Goal: Transaction & Acquisition: Book appointment/travel/reservation

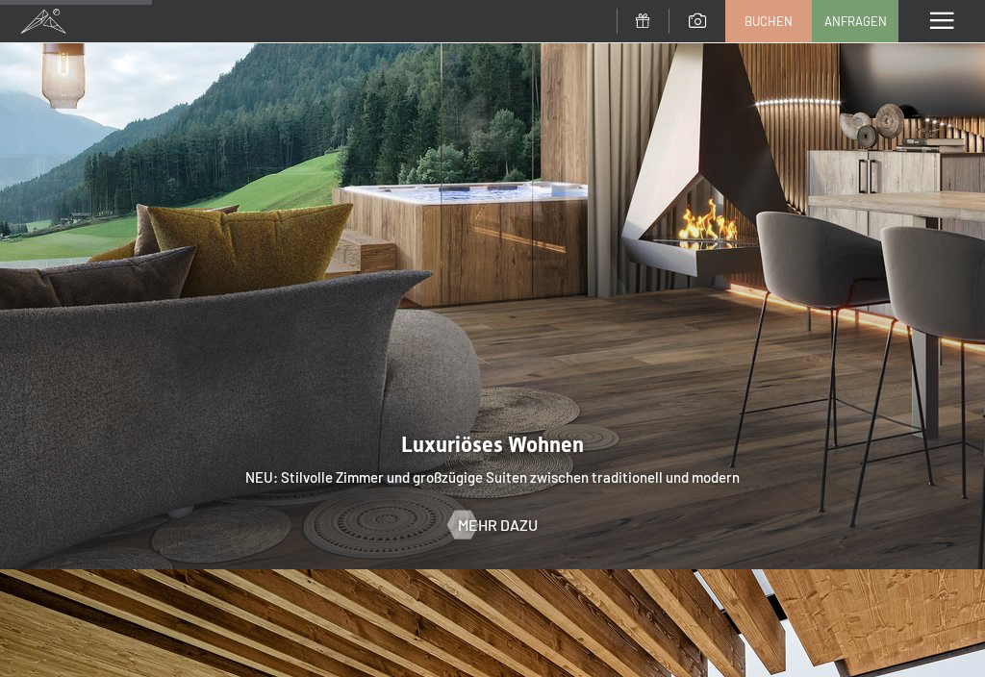
click at [503, 497] on div at bounding box center [492, 200] width 985 height 739
click at [462, 510] on div at bounding box center [462, 524] width 16 height 29
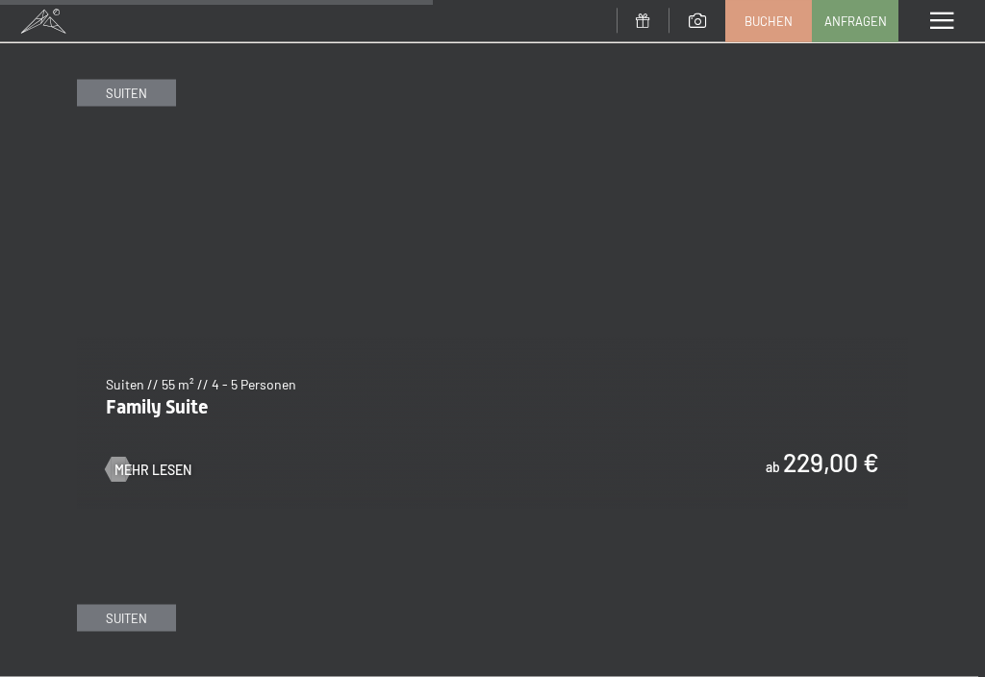
scroll to position [3988, 0]
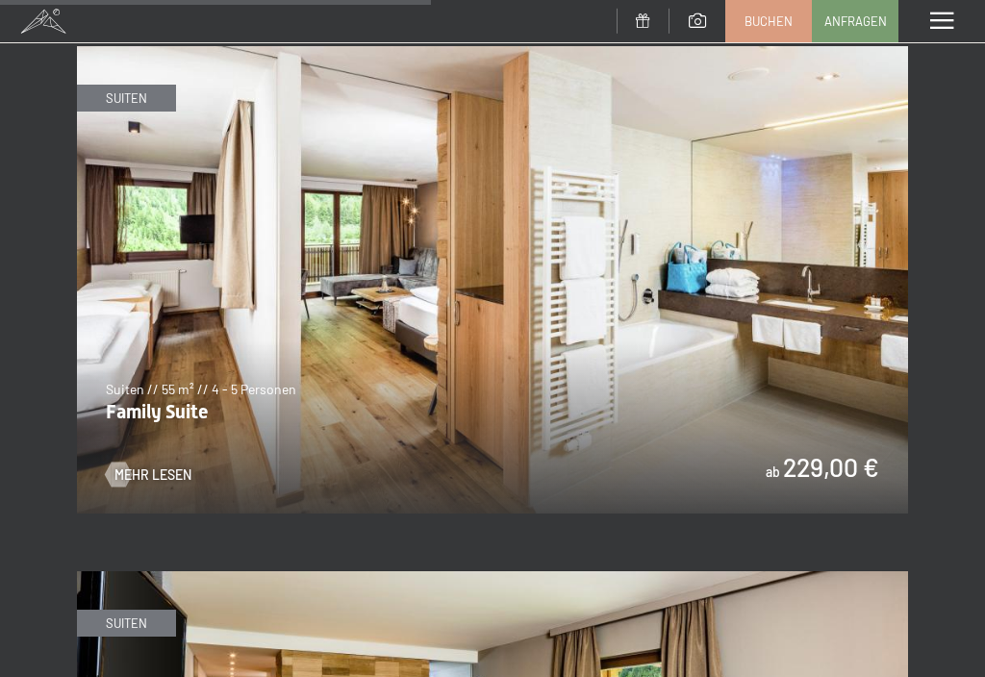
click at [112, 468] on div at bounding box center [119, 475] width 14 height 25
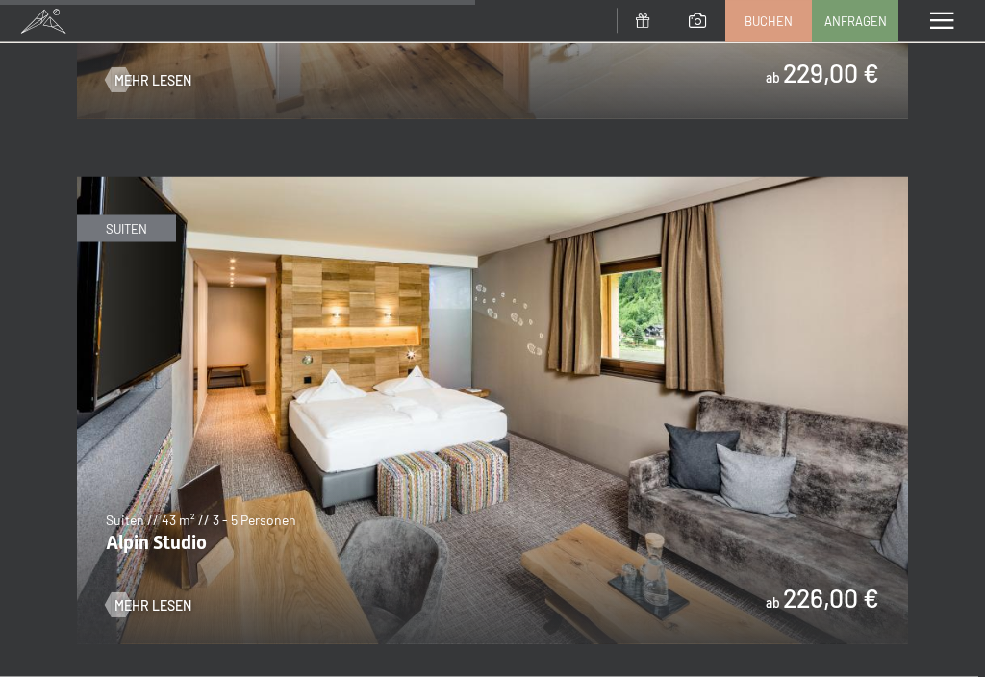
scroll to position [4385, 0]
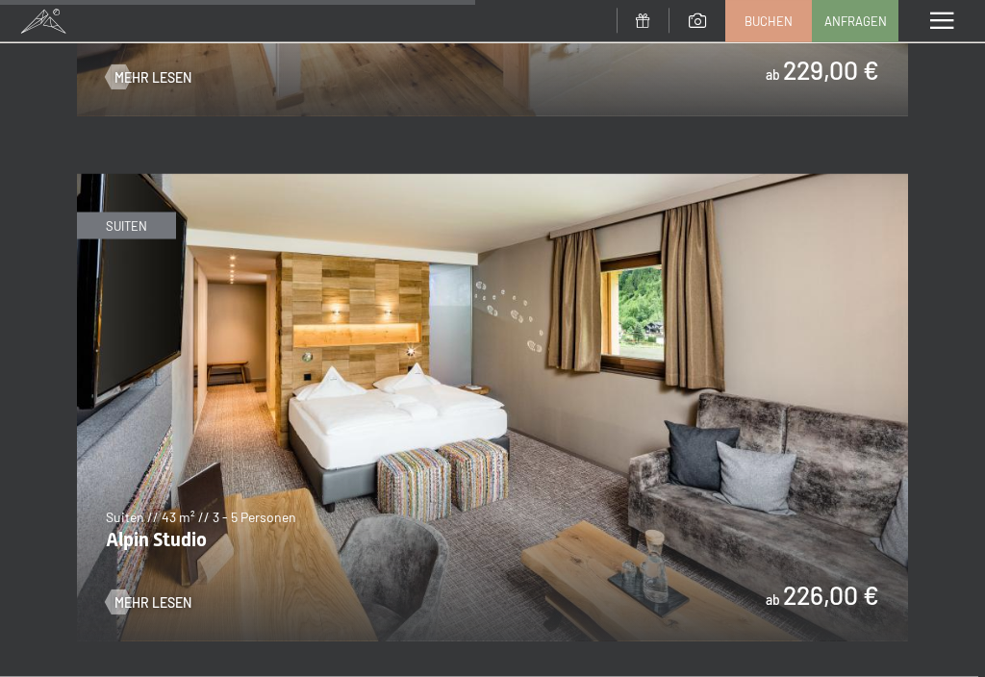
click at [809, 426] on img at bounding box center [492, 407] width 831 height 467
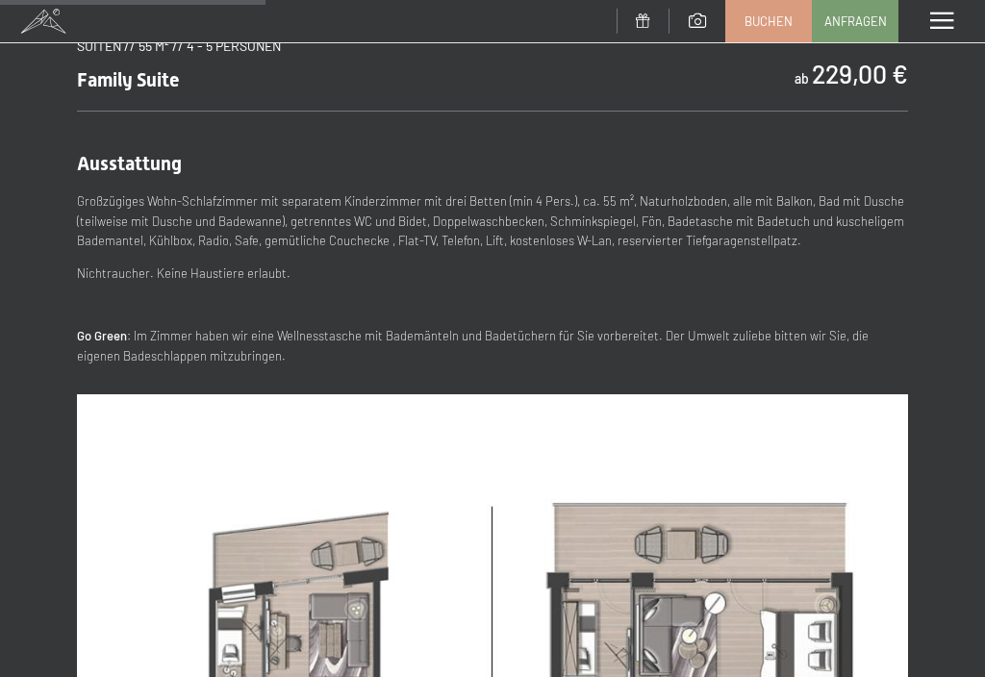
scroll to position [781, 0]
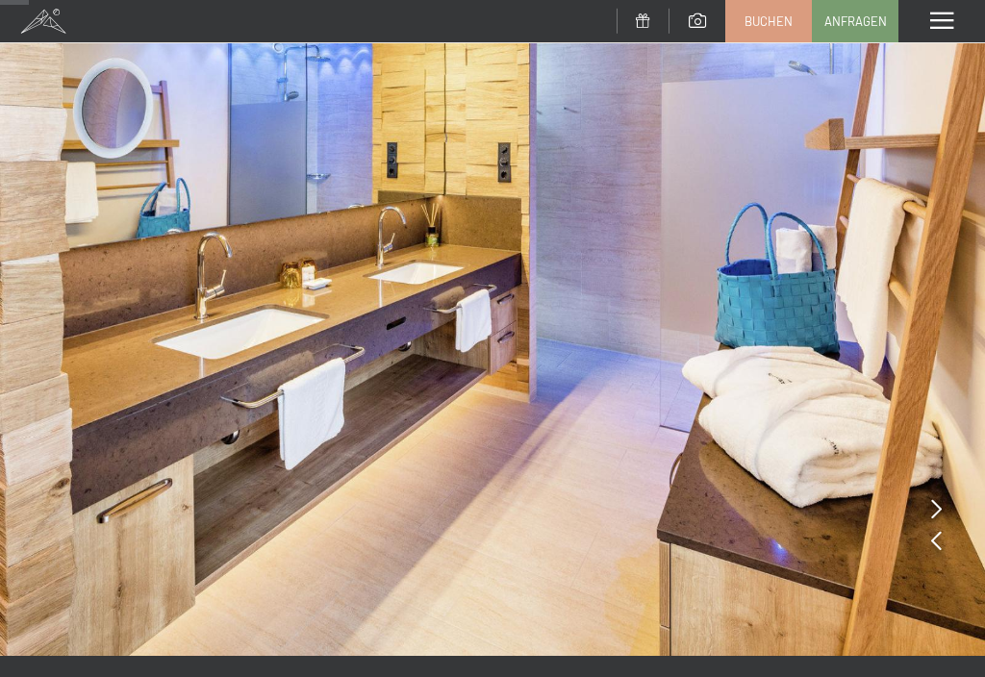
scroll to position [85, 0]
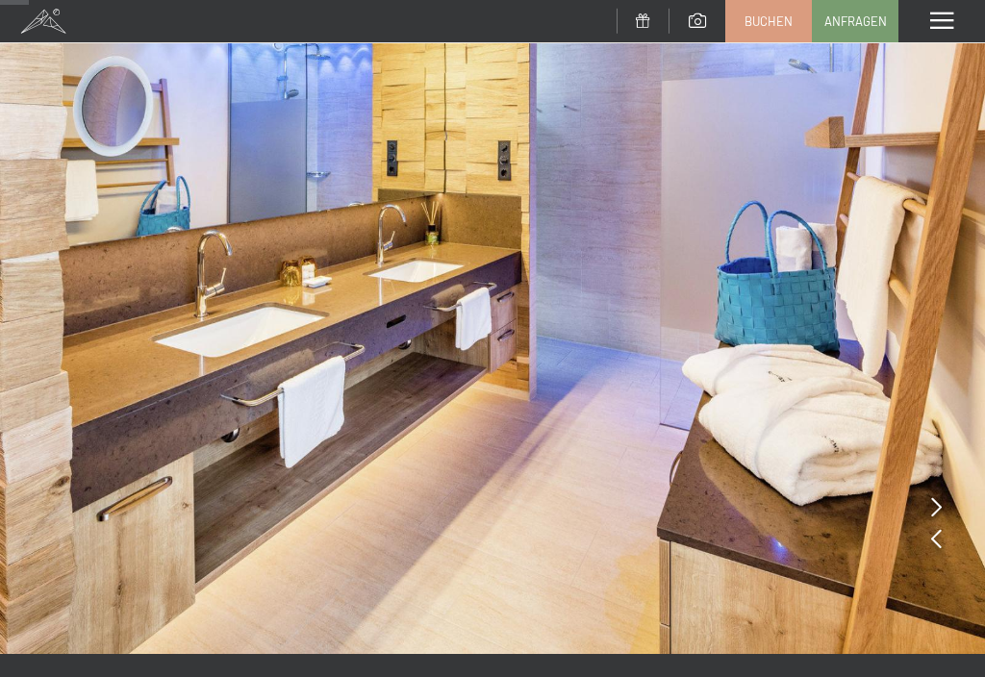
click at [937, 511] on icon at bounding box center [936, 506] width 11 height 19
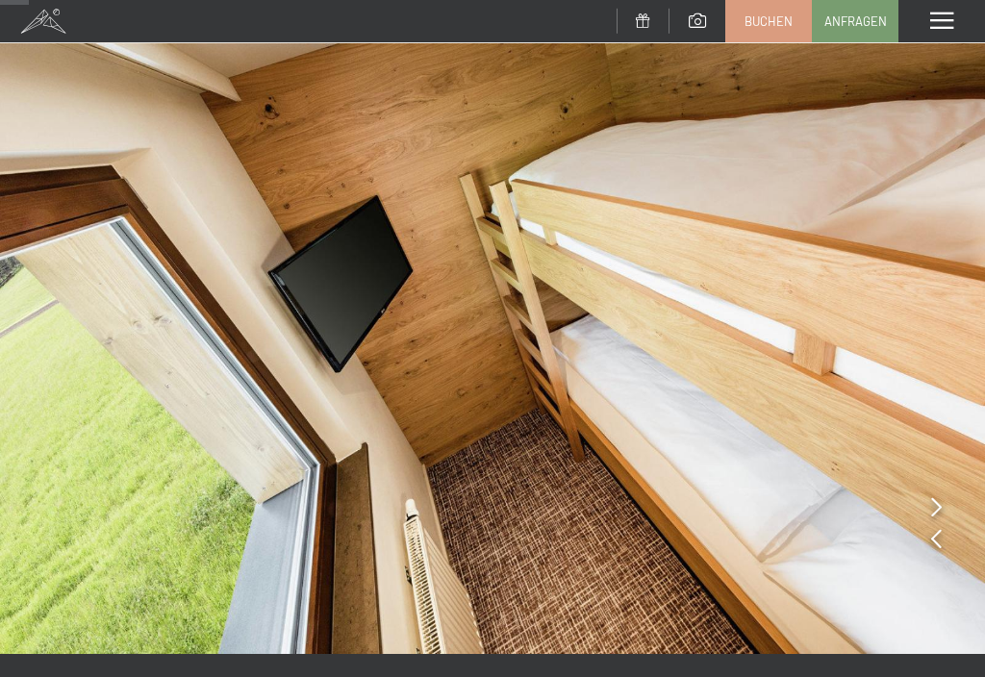
click at [937, 502] on icon at bounding box center [936, 506] width 11 height 19
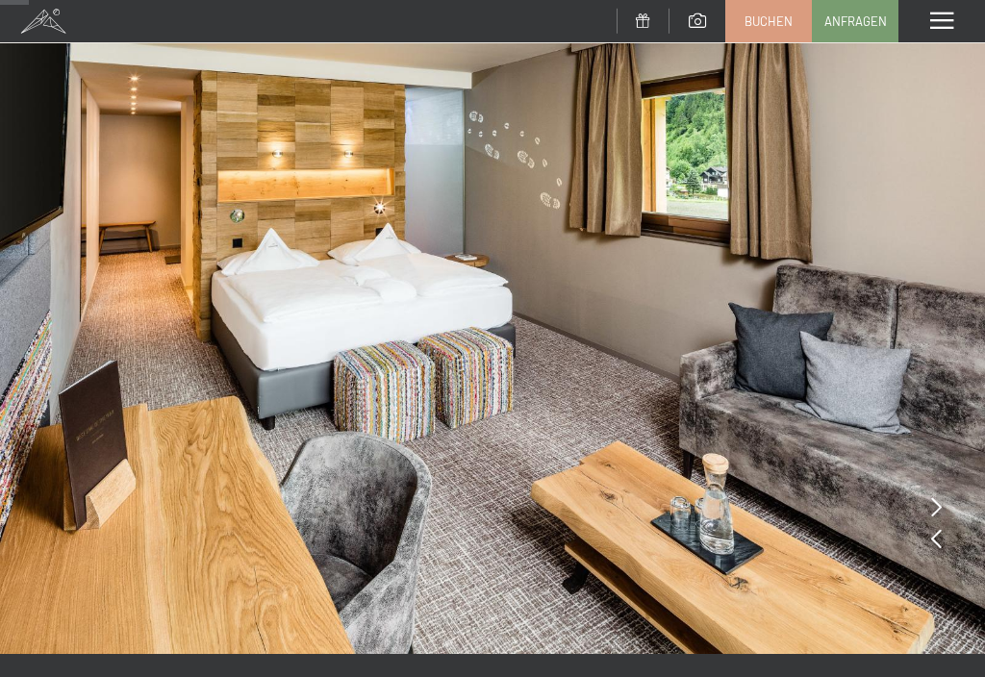
click at [937, 511] on icon at bounding box center [936, 506] width 11 height 19
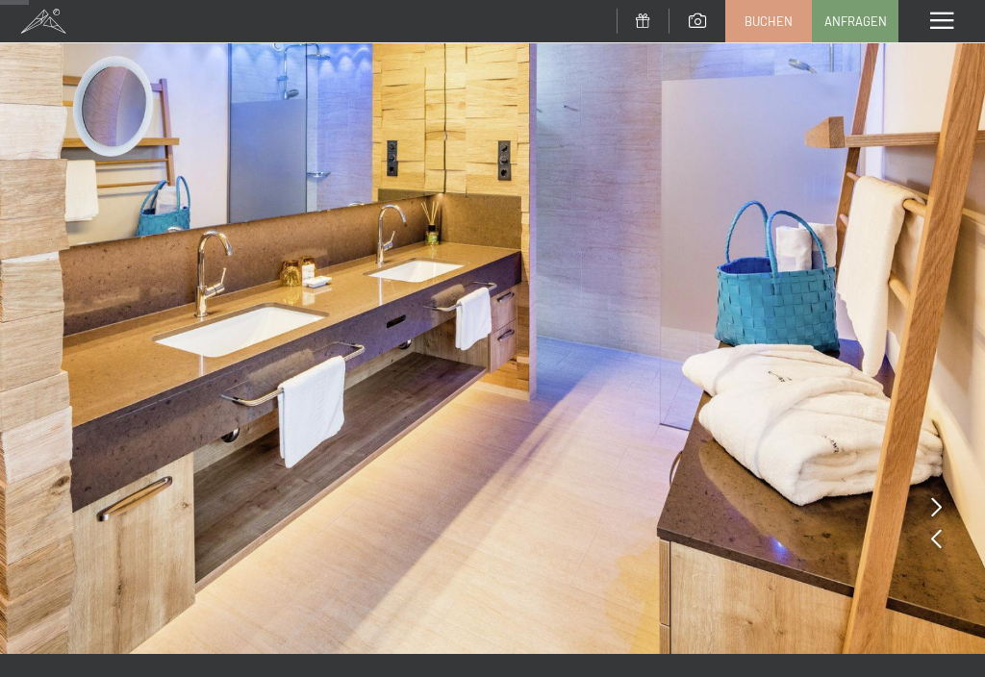
click at [944, 505] on img at bounding box center [492, 284] width 985 height 739
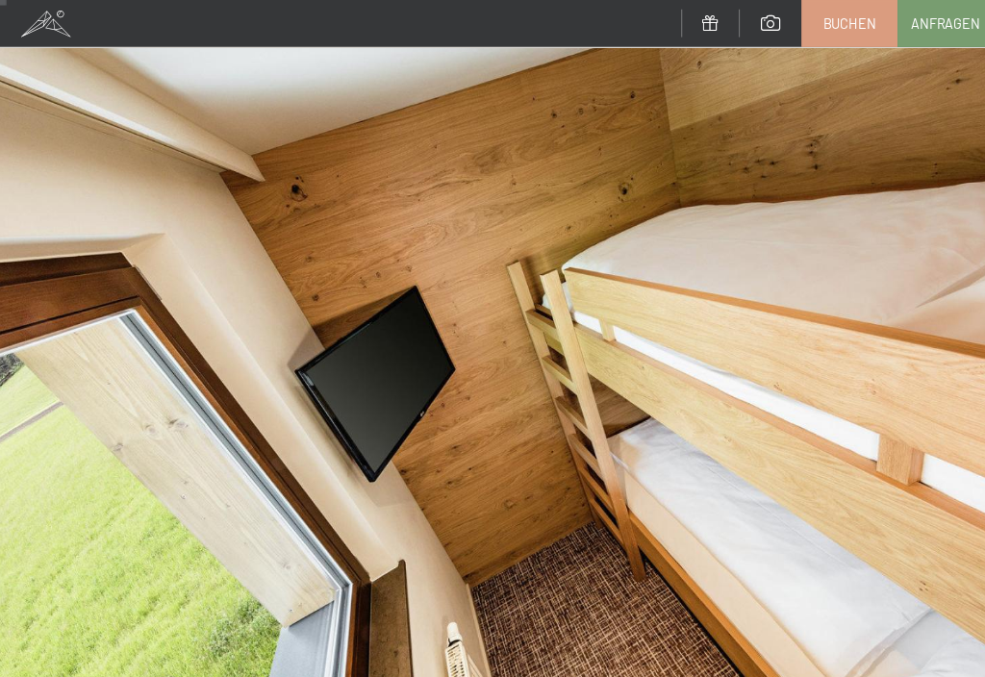
scroll to position [0, 0]
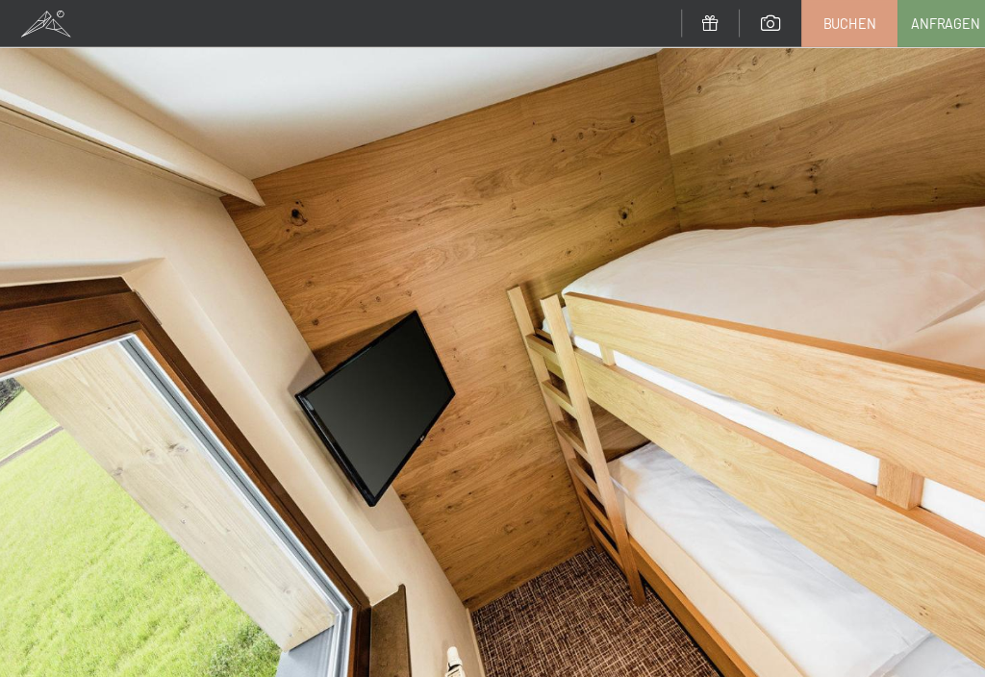
click at [768, 22] on span "Buchen" at bounding box center [768, 21] width 48 height 17
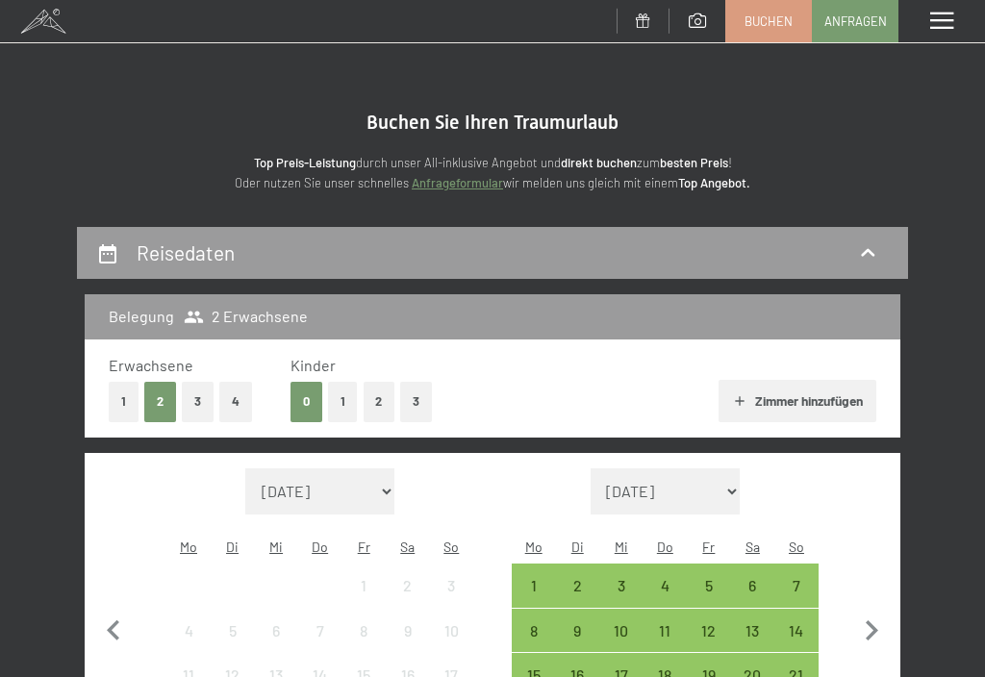
click at [348, 399] on span "Einwilligung Marketing*" at bounding box center [387, 394] width 159 height 19
click at [298, 399] on input "Einwilligung Marketing*" at bounding box center [288, 394] width 19 height 19
click at [338, 399] on span "Einwilligung Marketing*" at bounding box center [387, 394] width 159 height 19
click at [298, 399] on input "Einwilligung Marketing*" at bounding box center [288, 394] width 19 height 19
checkbox input "false"
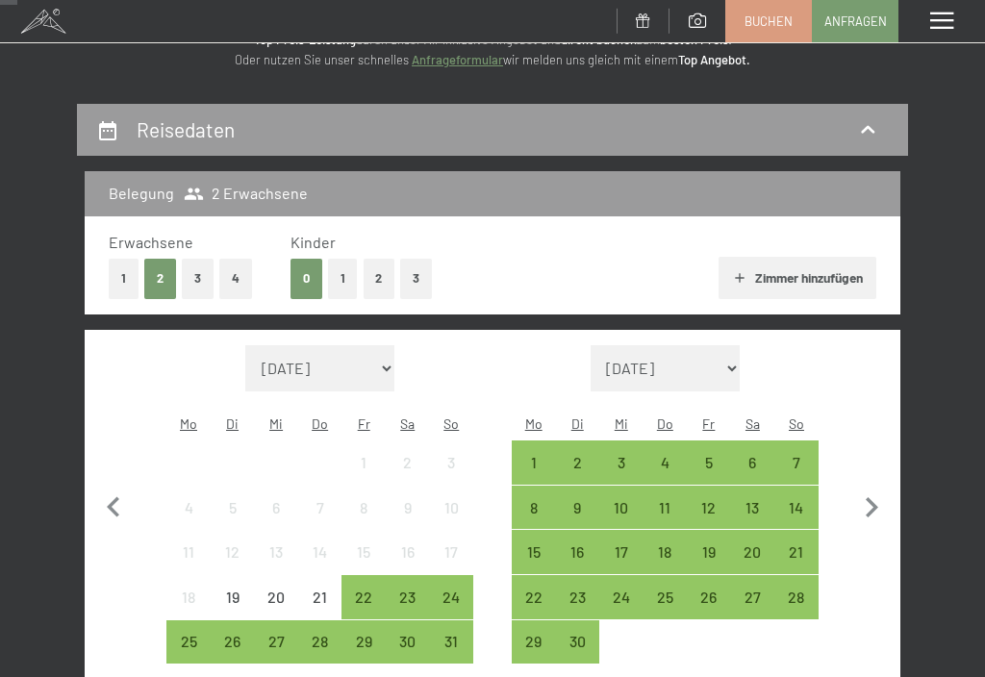
scroll to position [121, 0]
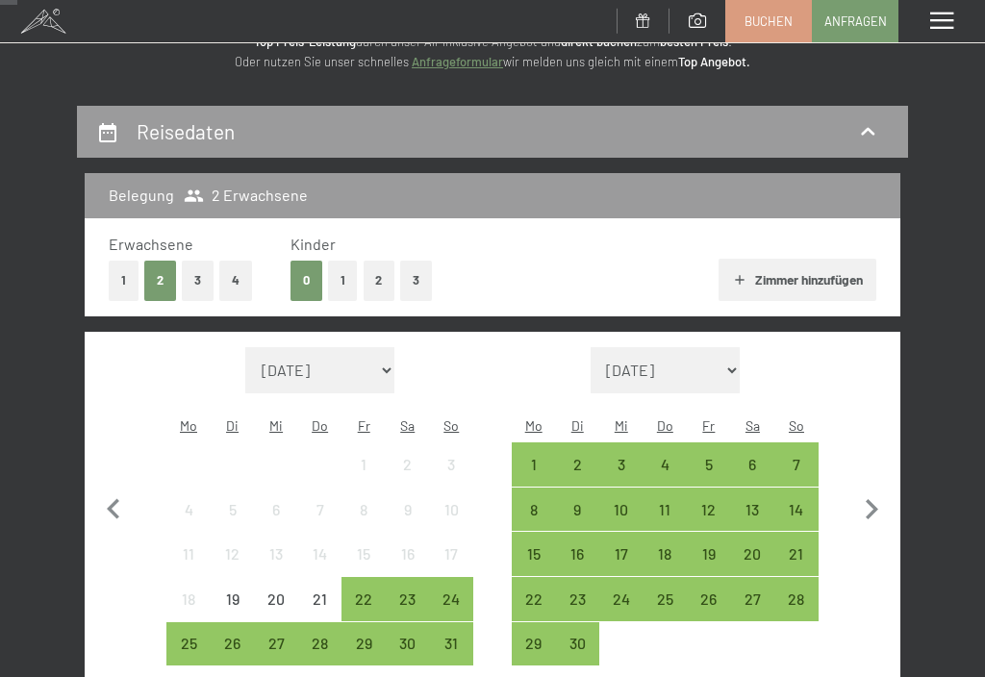
click at [337, 283] on button "1" at bounding box center [343, 280] width 30 height 39
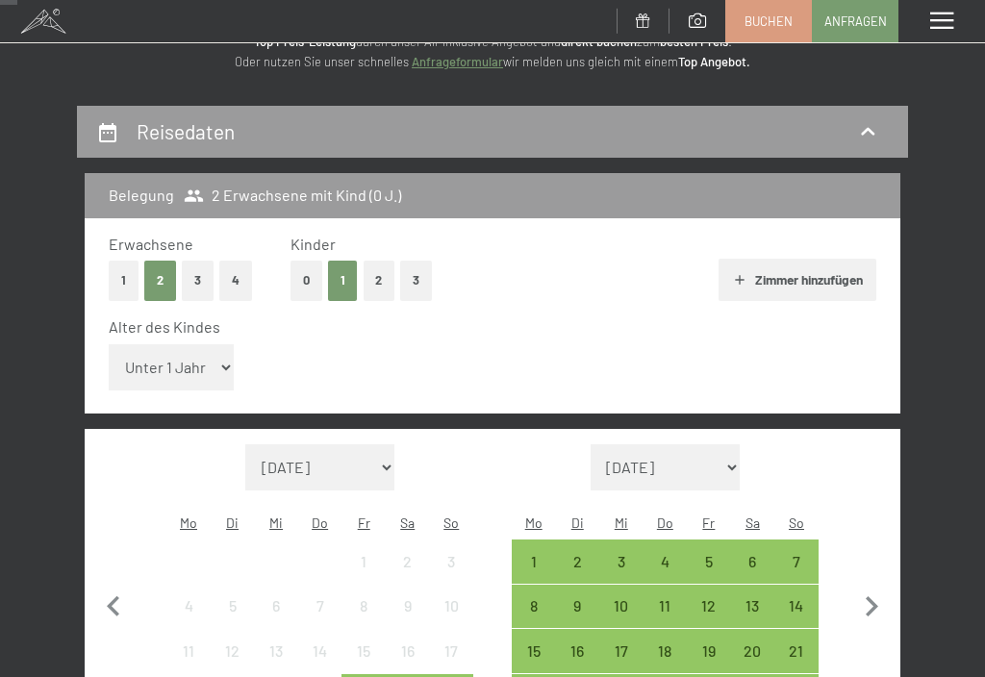
click at [214, 351] on select "Unter 1 Jahr 1 Jahr 2 Jahre 3 Jahre 4 Jahre 5 Jahre 6 Jahre 7 Jahre 8 Jahre 9 J…" at bounding box center [171, 367] width 125 height 46
select select "11"
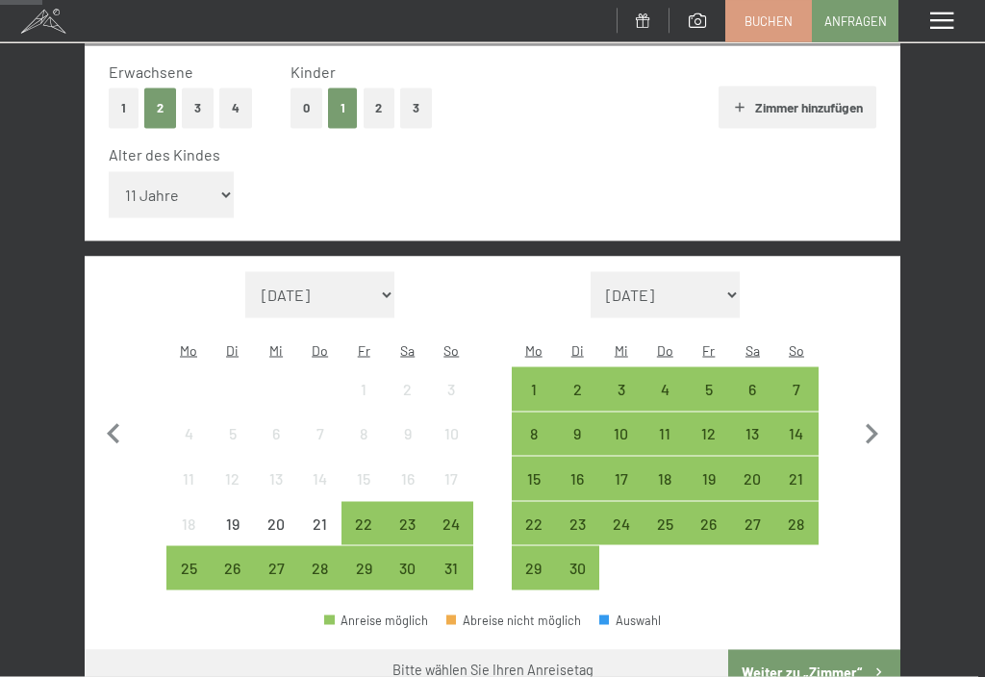
scroll to position [294, 0]
click at [456, 560] on div "31" at bounding box center [452, 580] width 40 height 40
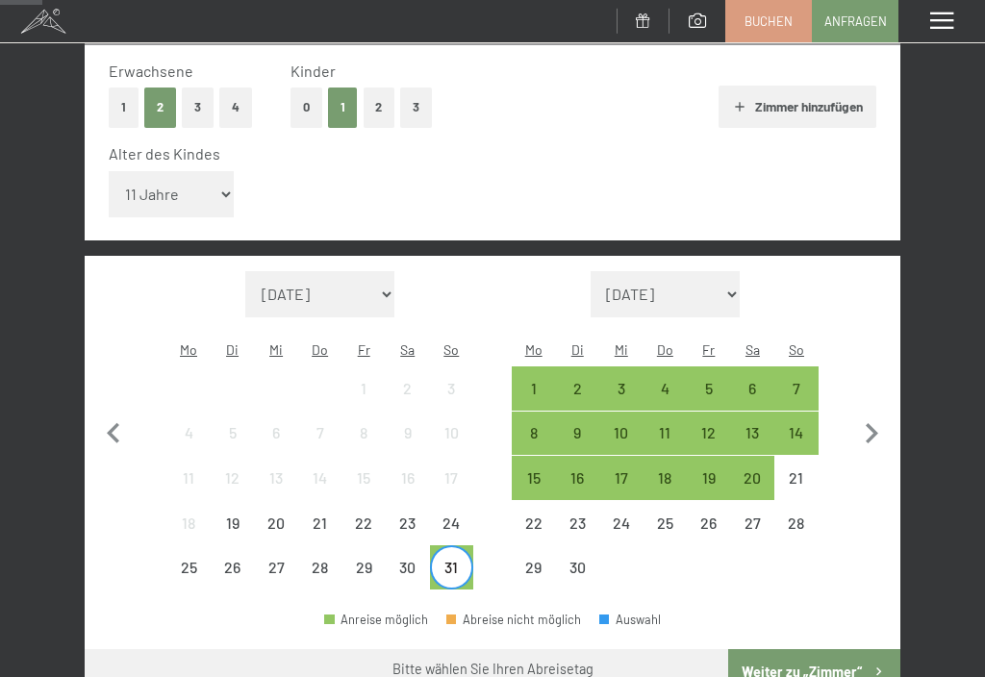
click at [808, 381] on div "7" at bounding box center [796, 401] width 40 height 40
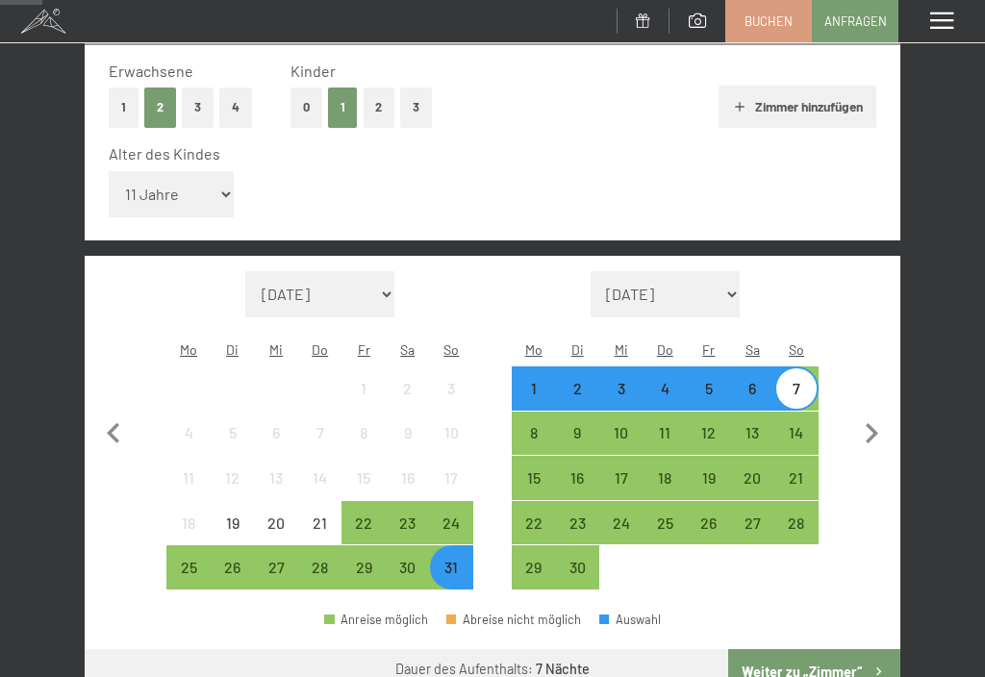
click at [859, 649] on button "Weiter zu „Zimmer“" at bounding box center [814, 672] width 172 height 46
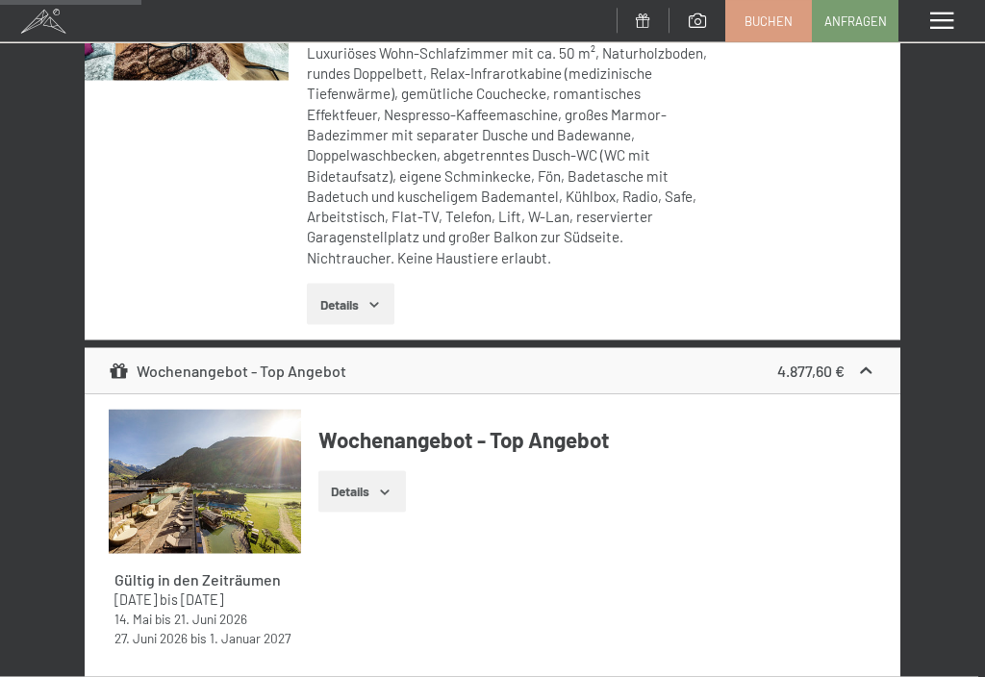
scroll to position [629, 0]
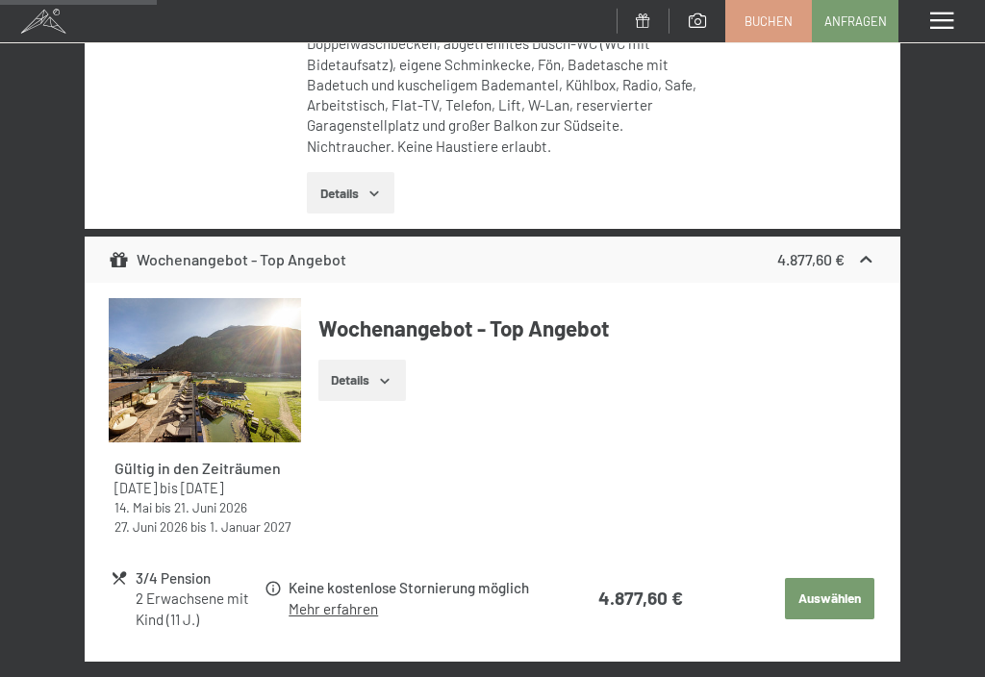
click at [397, 379] on button "Details" at bounding box center [362, 381] width 88 height 42
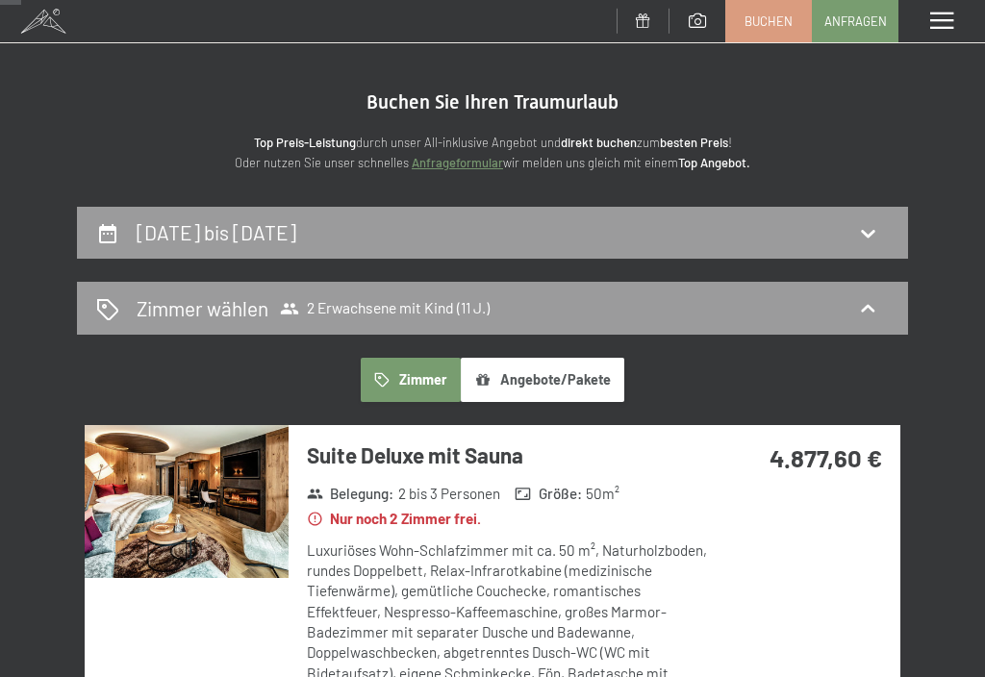
scroll to position [0, 0]
